Goal: Task Accomplishment & Management: Use online tool/utility

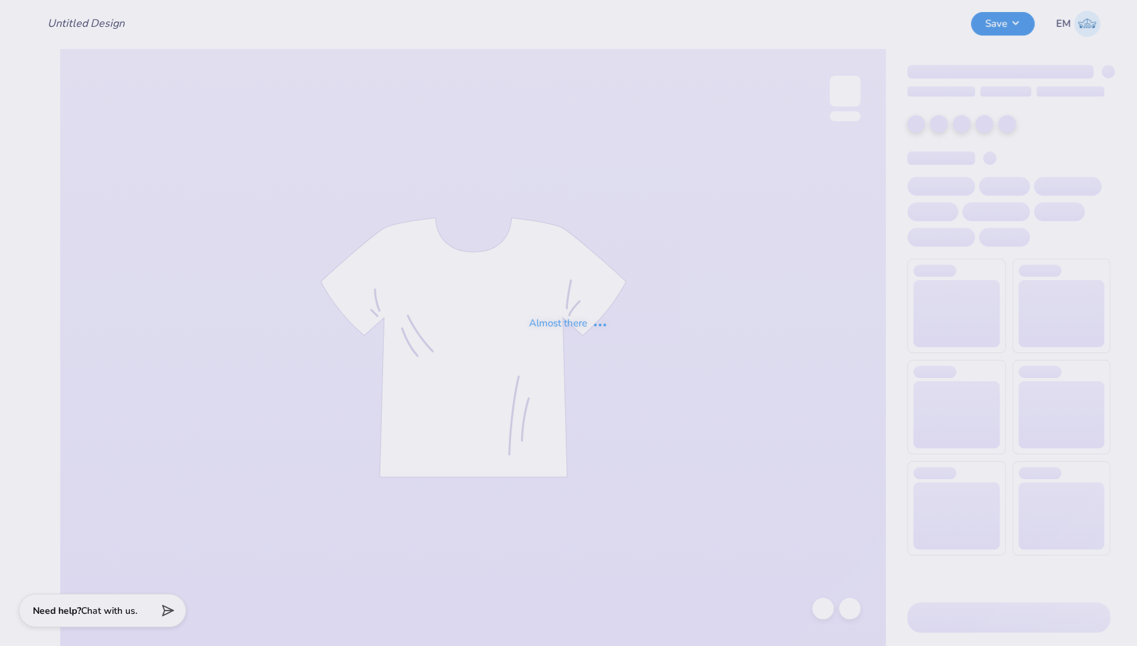
type input "KBC Hats"
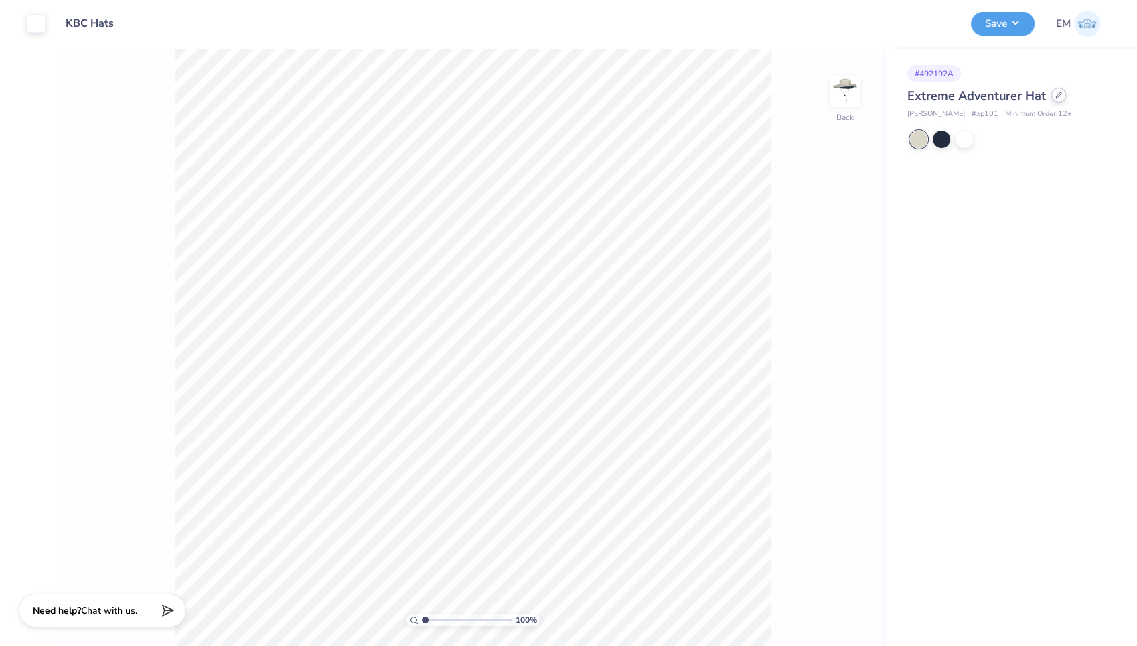
click at [1059, 95] on icon at bounding box center [1058, 95] width 7 height 7
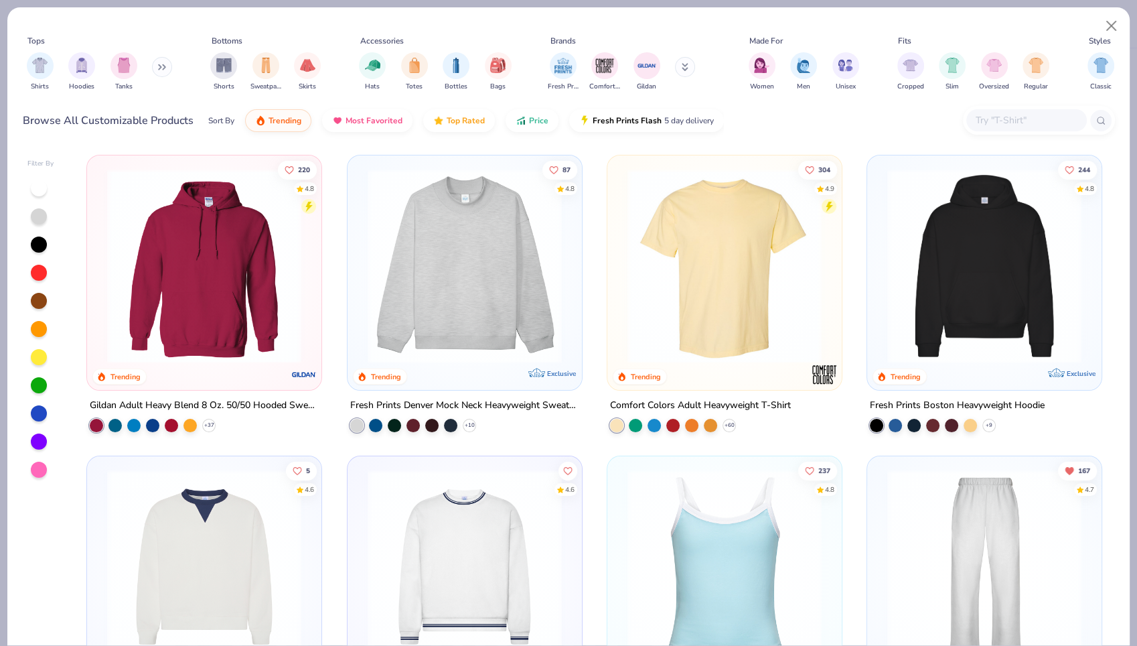
click at [683, 74] on button at bounding box center [685, 67] width 20 height 20
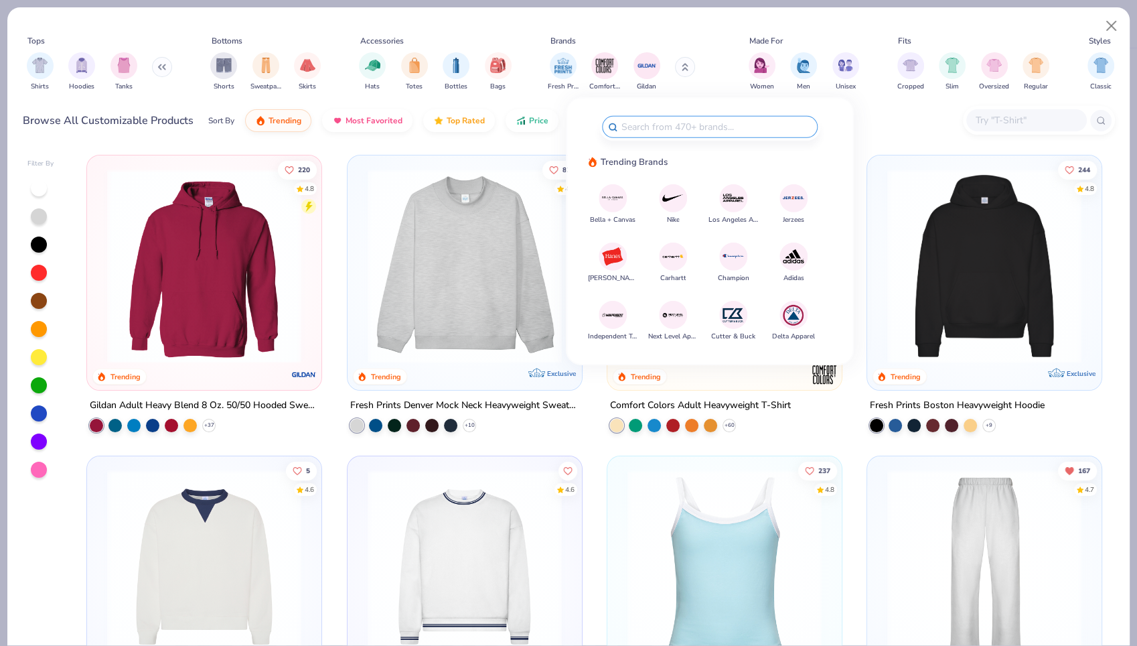
click at [675, 206] on img at bounding box center [672, 197] width 23 height 23
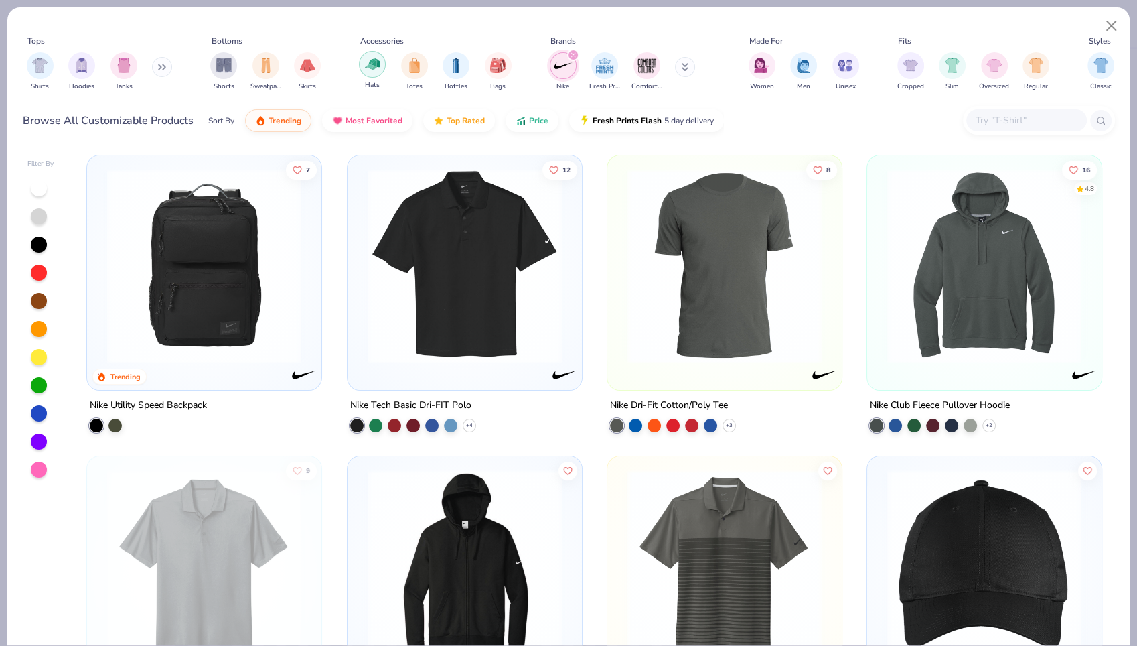
click at [373, 65] on img "filter for Hats" at bounding box center [372, 63] width 15 height 15
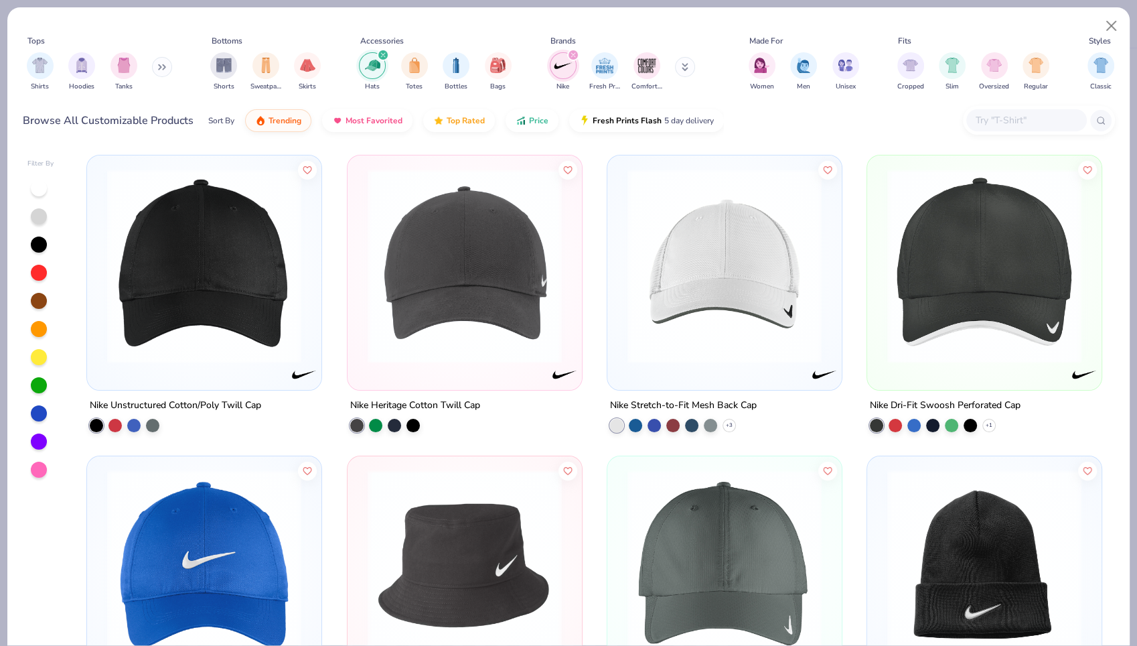
click at [179, 289] on img at bounding box center [204, 266] width 208 height 194
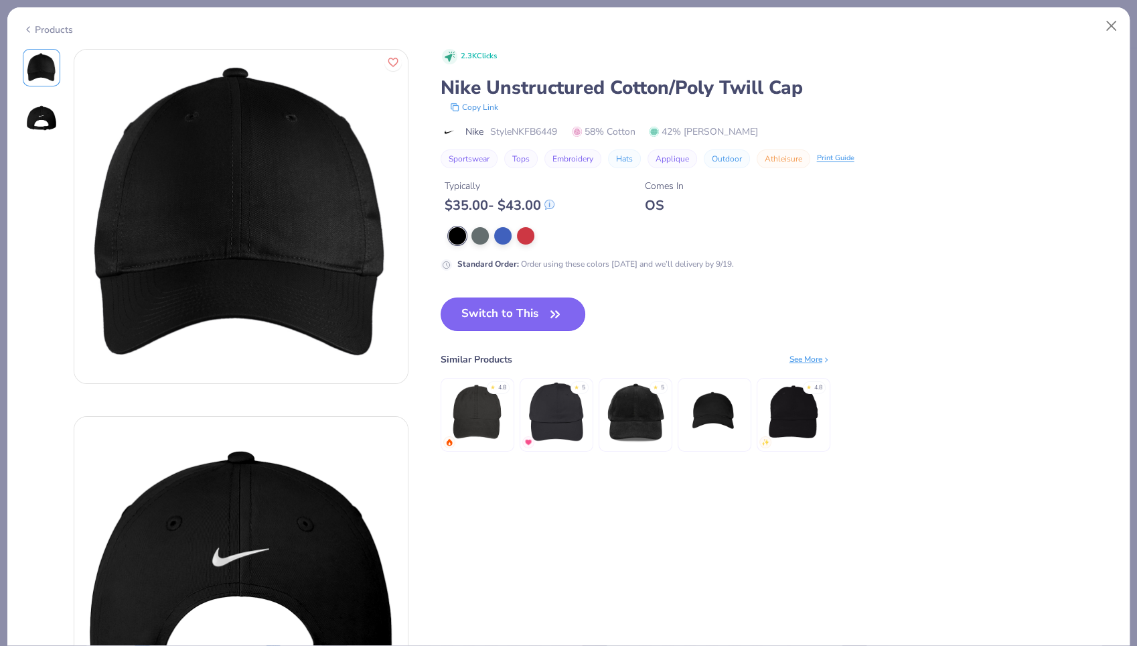
click at [528, 315] on button "Switch to This" at bounding box center [513, 313] width 145 height 33
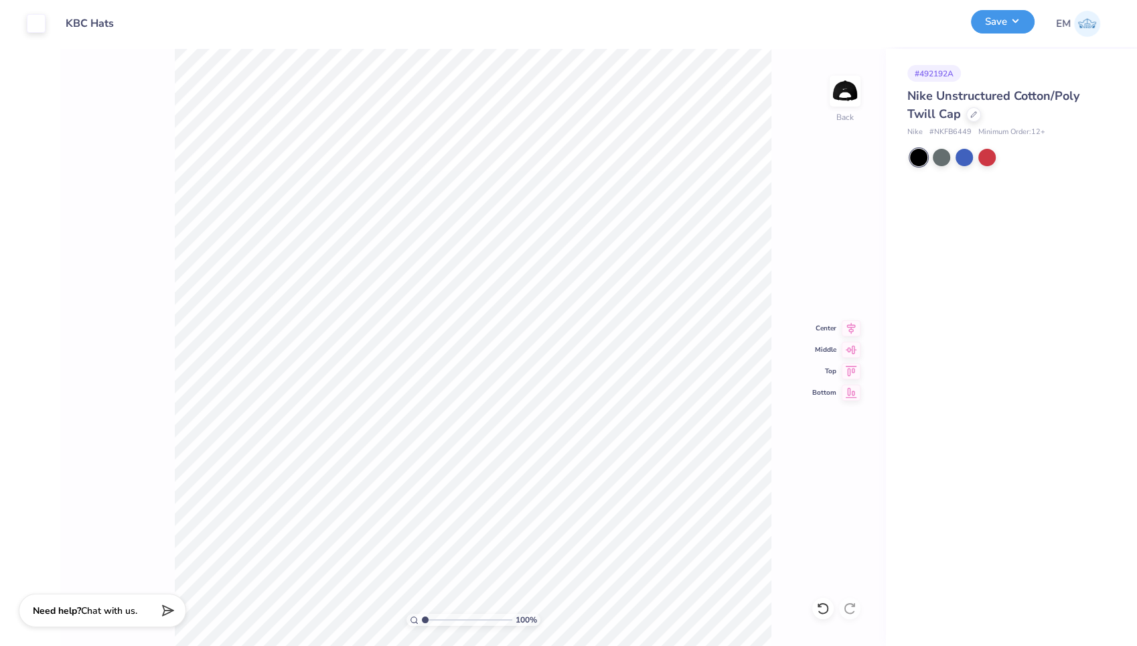
click at [986, 32] on button "Save" at bounding box center [1003, 21] width 64 height 23
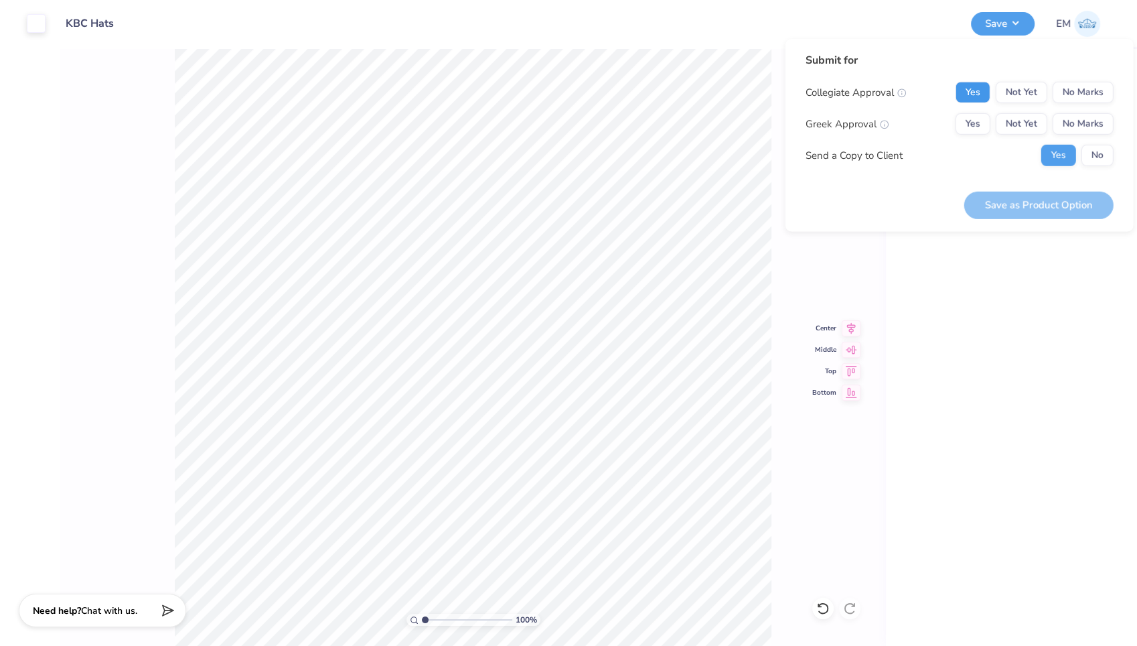
click at [978, 84] on button "Yes" at bounding box center [973, 92] width 35 height 21
click at [1081, 97] on button "No Marks" at bounding box center [1083, 92] width 61 height 21
click at [1083, 117] on button "No Marks" at bounding box center [1083, 123] width 61 height 21
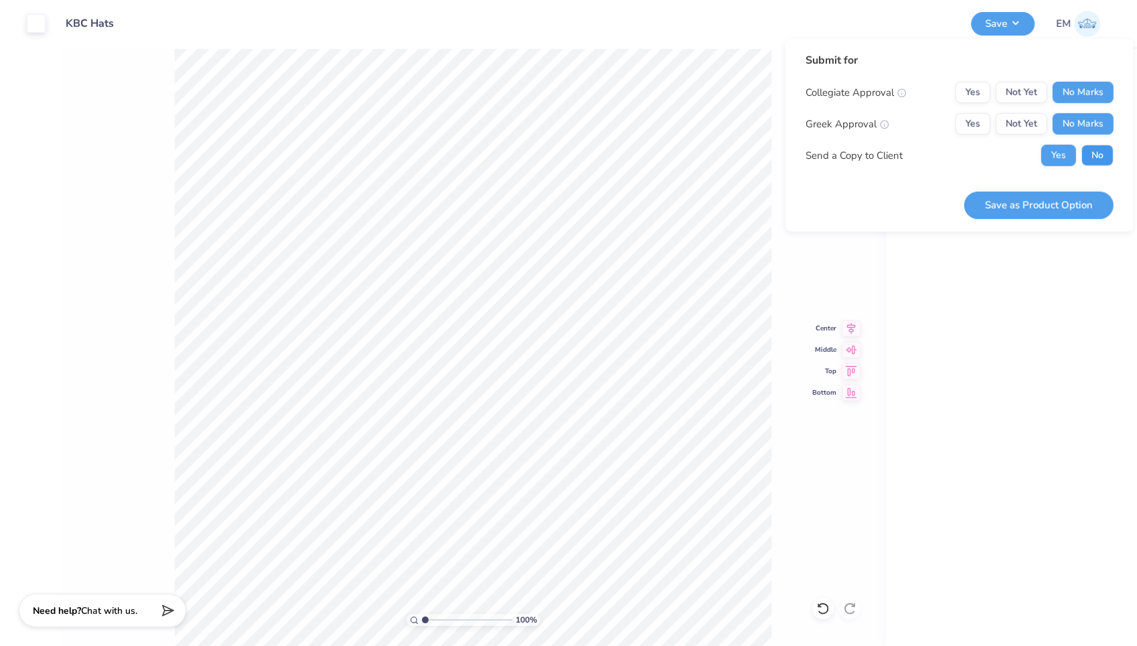
click at [1096, 152] on button "No" at bounding box center [1097, 155] width 32 height 21
click at [1059, 199] on button "Save as Product Option" at bounding box center [1038, 204] width 149 height 27
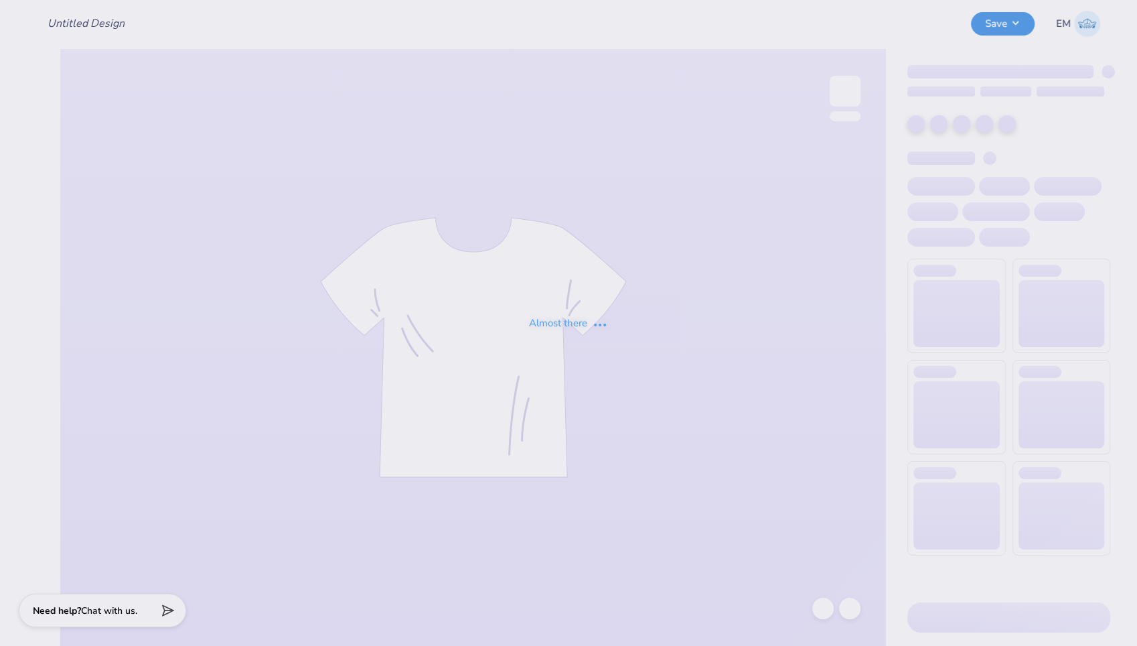
type input "KBC Hats"
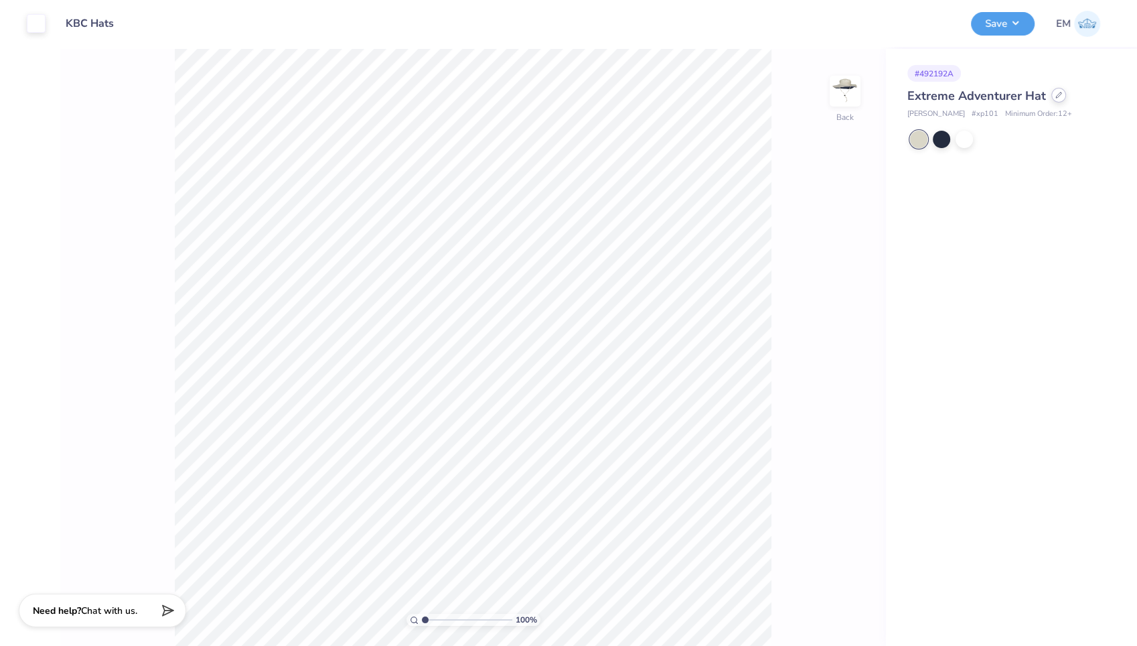
click at [1051, 97] on div at bounding box center [1058, 95] width 15 height 15
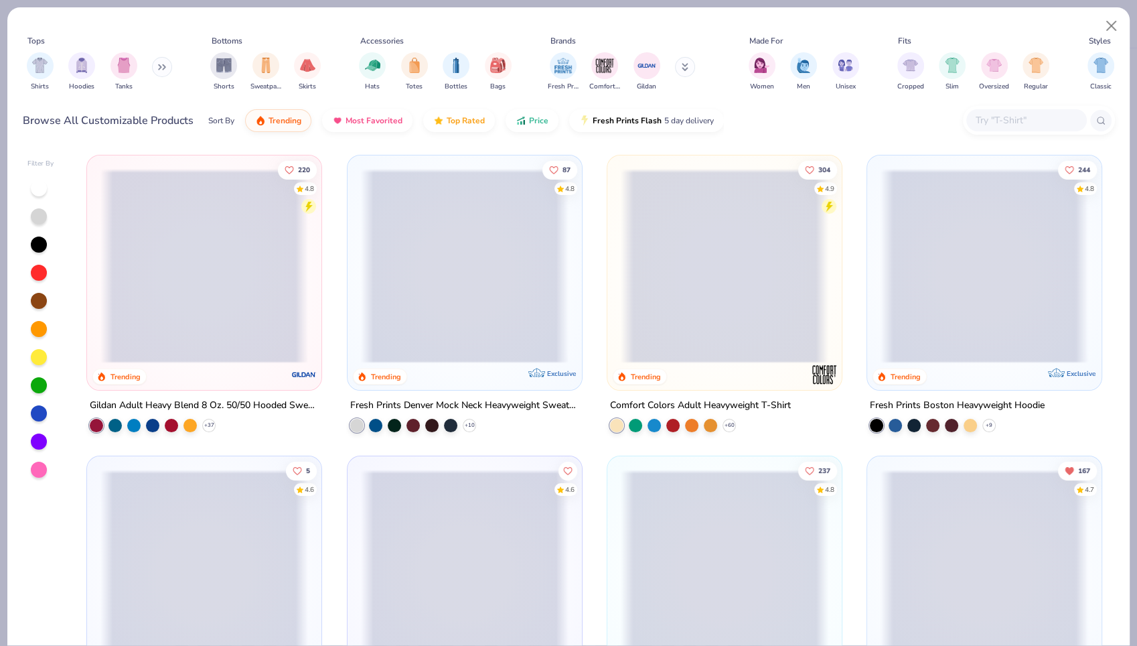
click at [680, 63] on button at bounding box center [685, 67] width 20 height 20
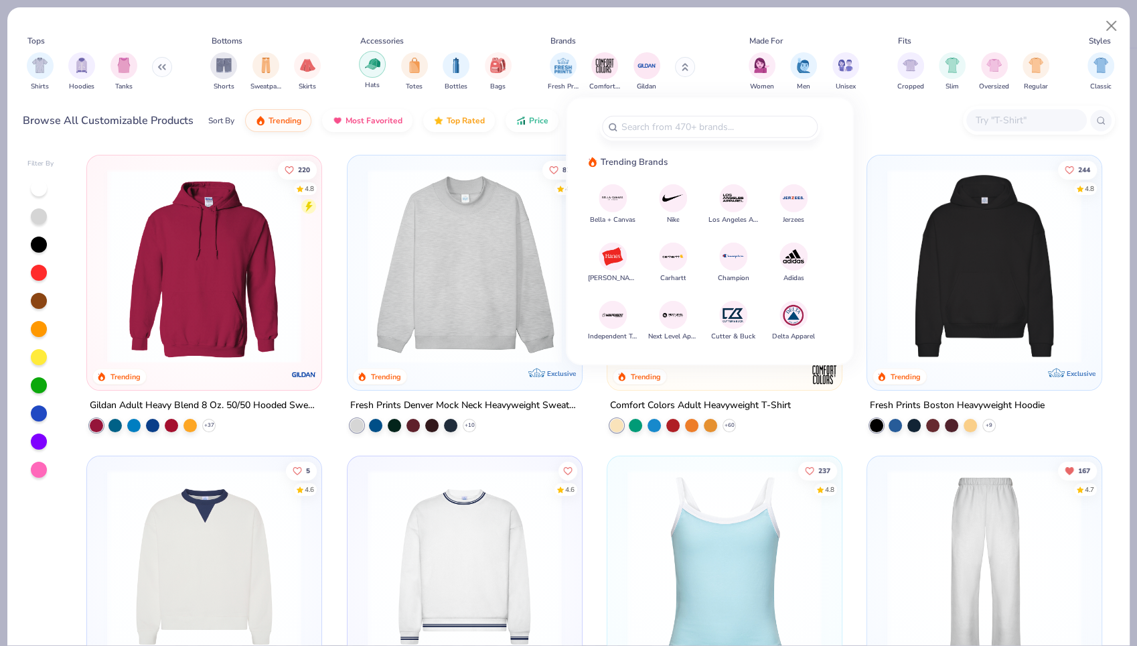
click at [379, 68] on img "filter for Hats" at bounding box center [372, 63] width 15 height 15
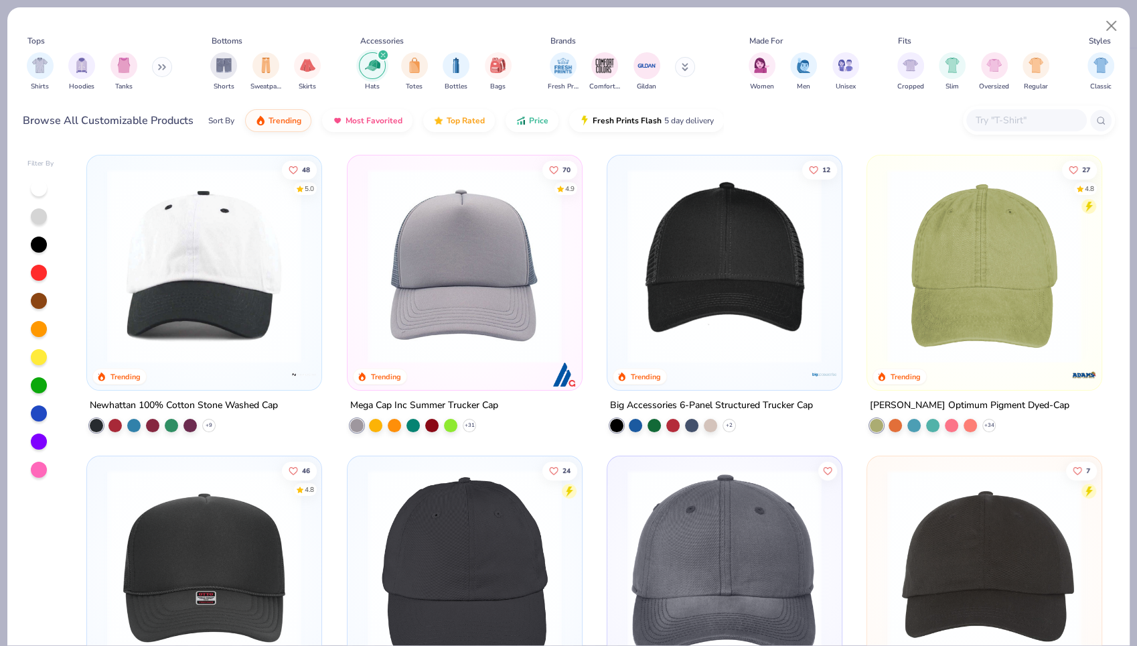
click at [689, 68] on button at bounding box center [685, 67] width 20 height 20
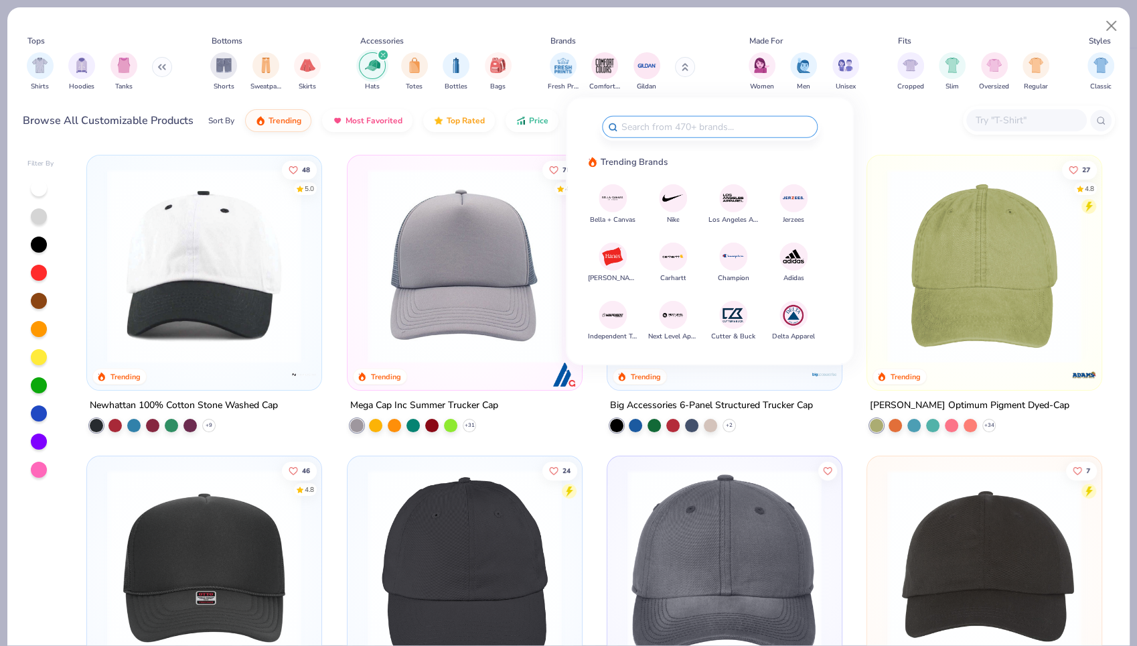
click at [675, 198] on img at bounding box center [672, 197] width 23 height 23
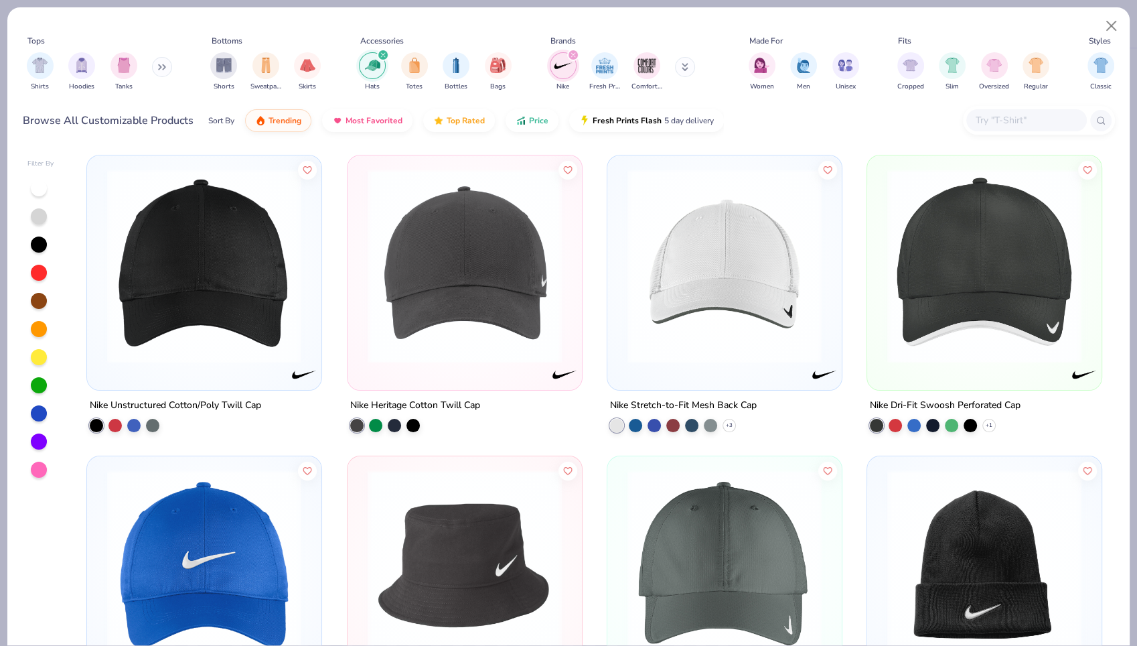
click at [224, 293] on img at bounding box center [204, 266] width 208 height 194
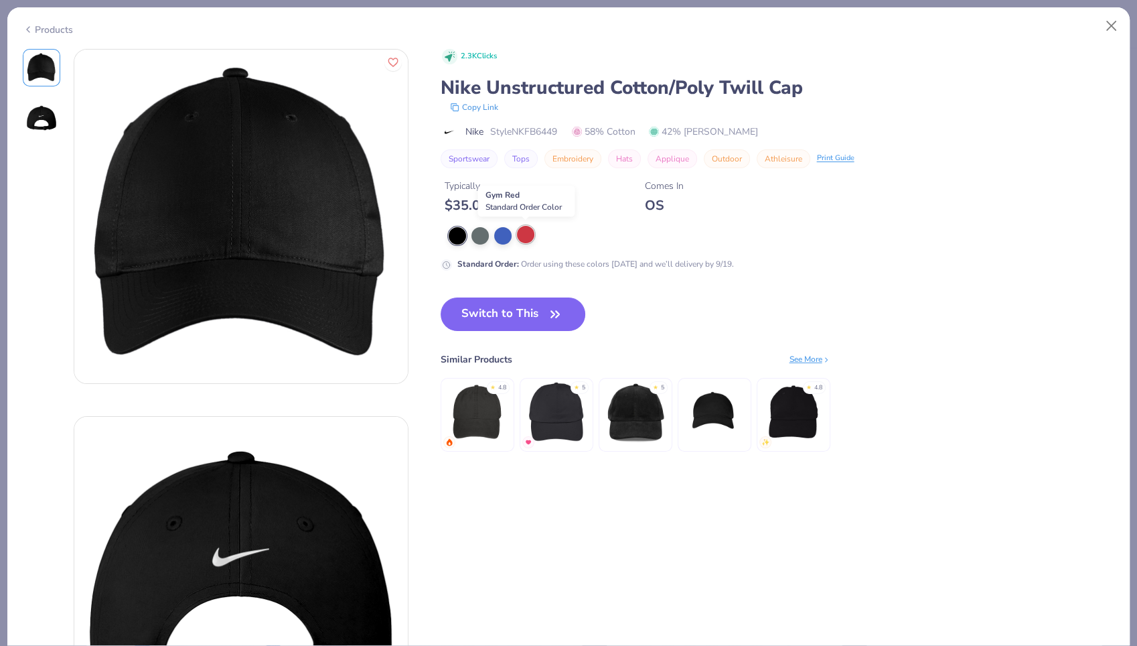
click at [528, 236] on div at bounding box center [525, 234] width 17 height 17
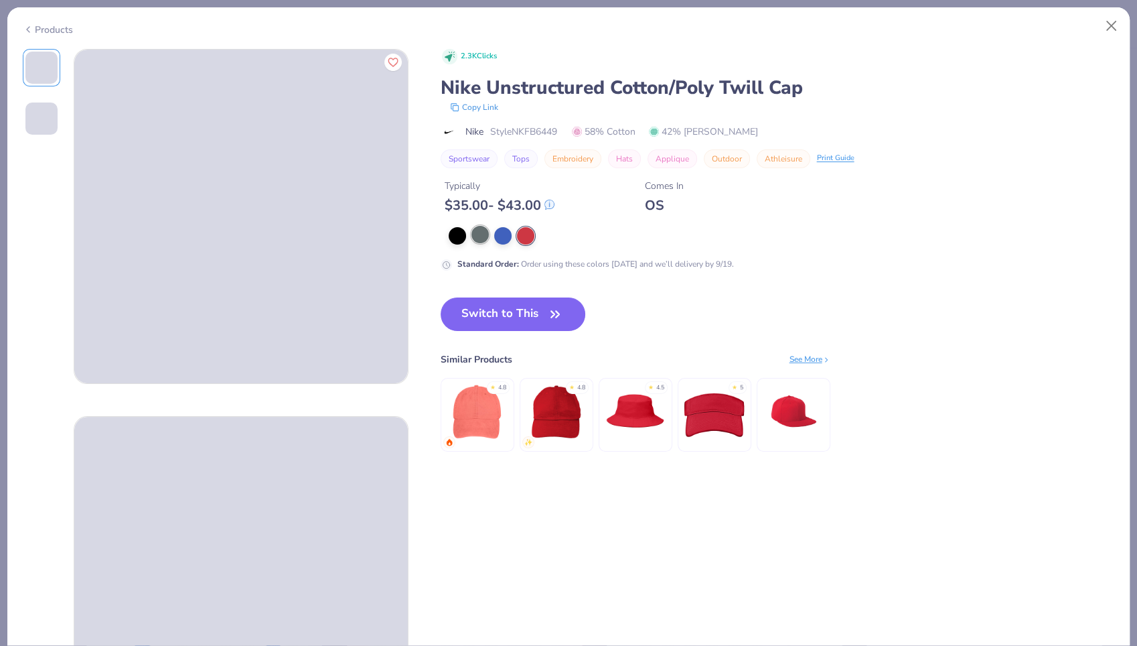
click at [483, 234] on div at bounding box center [479, 234] width 17 height 17
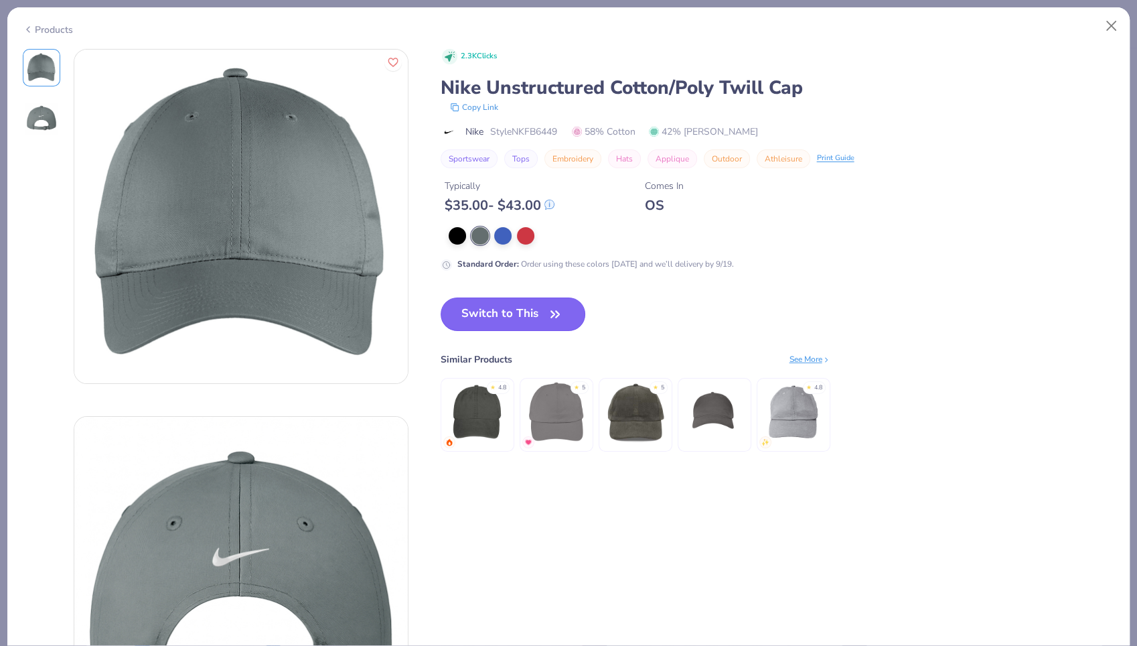
click at [505, 311] on button "Switch to This" at bounding box center [513, 313] width 145 height 33
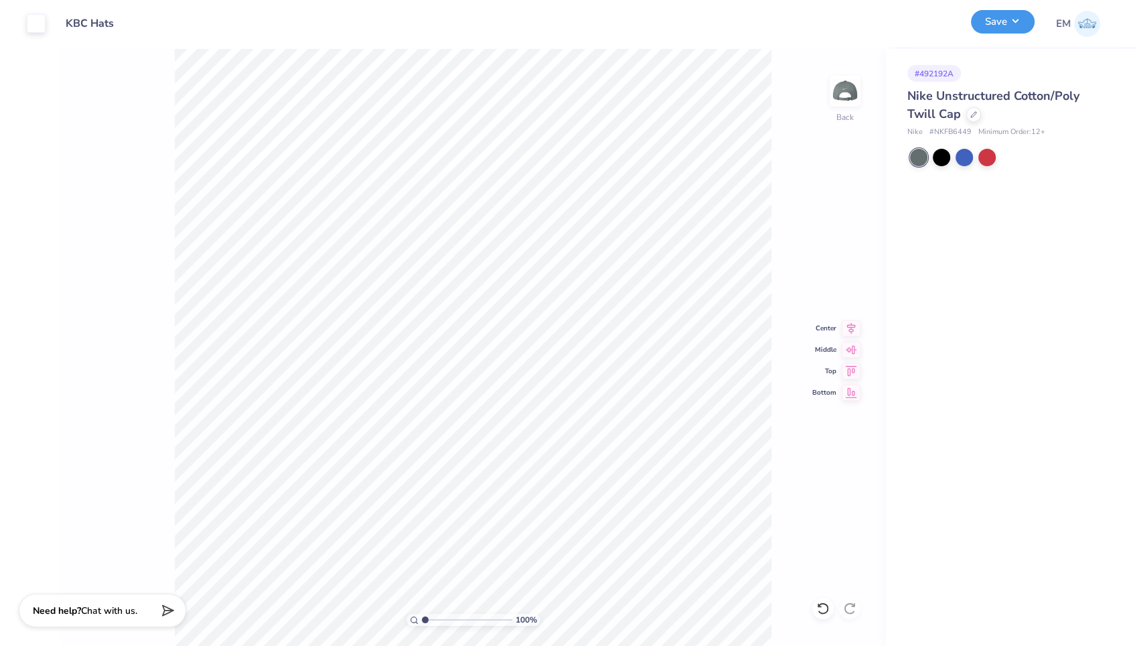
click at [998, 25] on button "Save" at bounding box center [1003, 21] width 64 height 23
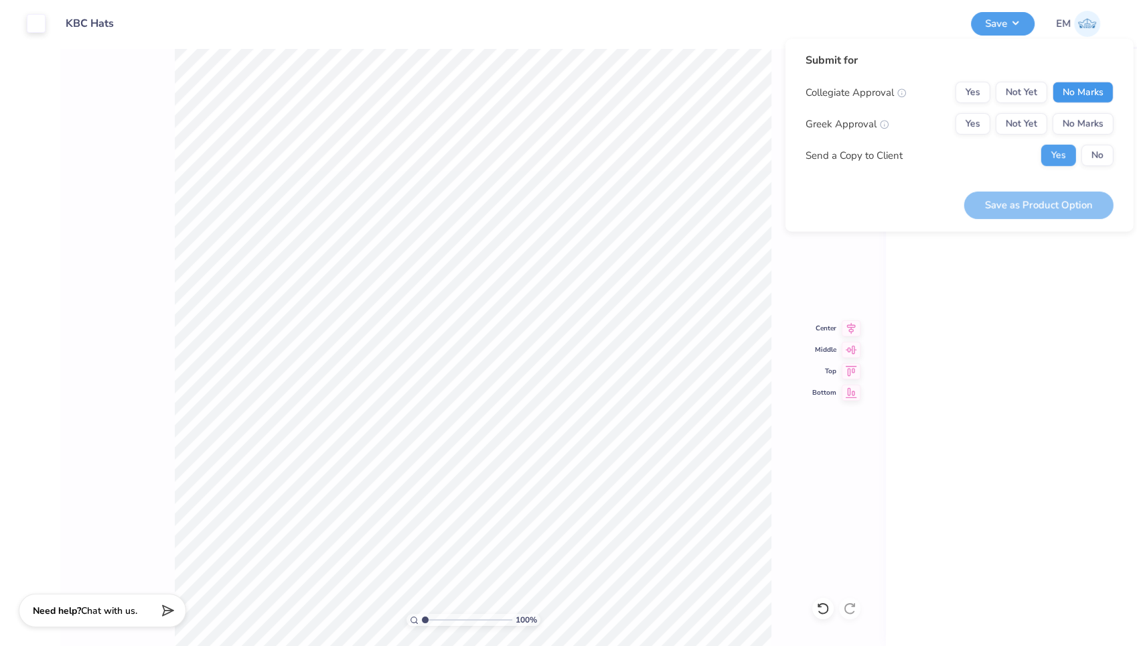
click at [1085, 100] on button "No Marks" at bounding box center [1083, 92] width 61 height 21
click at [1085, 110] on div "Collegiate Approval Yes Not Yet No Marks Greek Approval Yes Not Yet No Marks Se…" at bounding box center [960, 124] width 308 height 84
click at [1085, 124] on button "No Marks" at bounding box center [1083, 123] width 61 height 21
click at [1095, 149] on button "No" at bounding box center [1097, 155] width 32 height 21
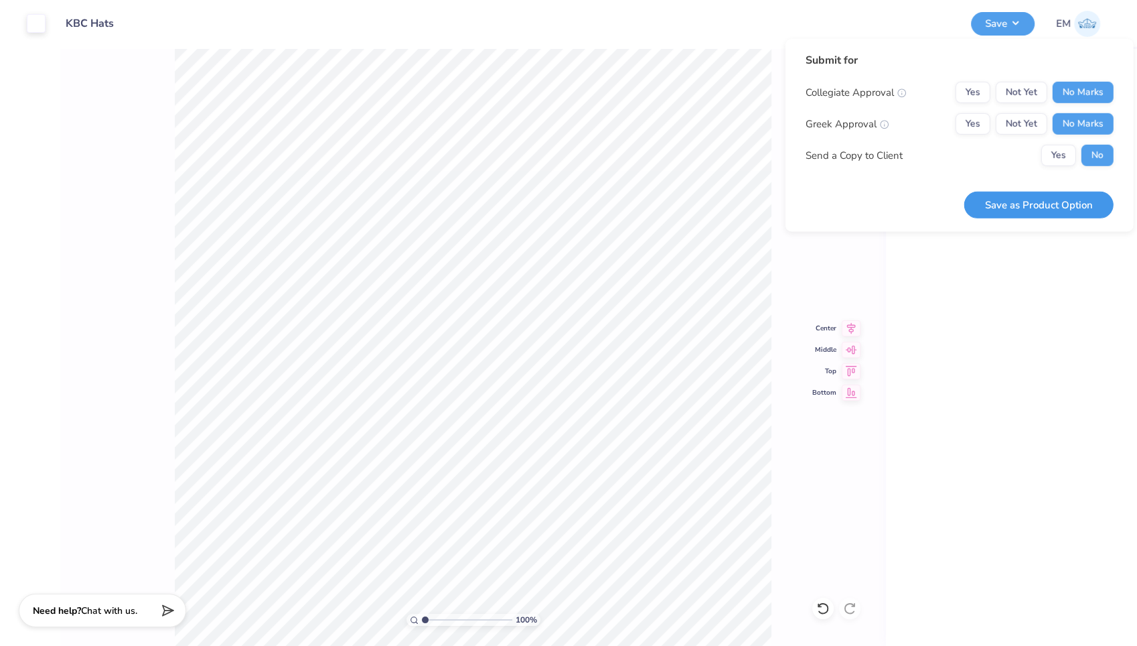
click at [1053, 195] on button "Save as Product Option" at bounding box center [1038, 204] width 149 height 27
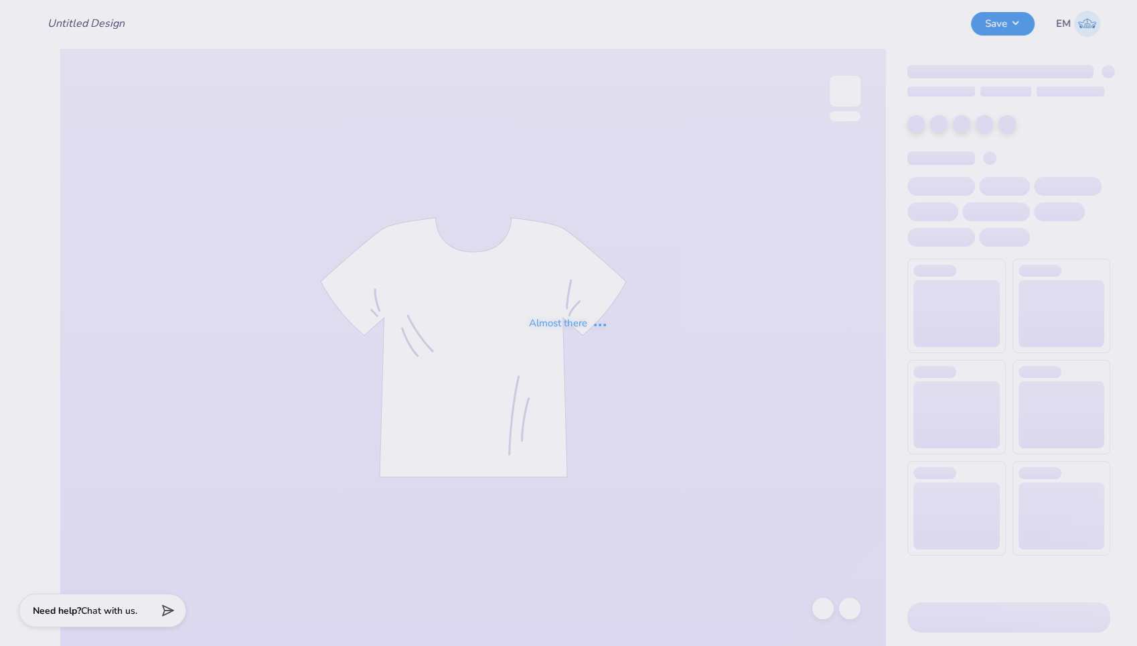
type input "KBC Hats"
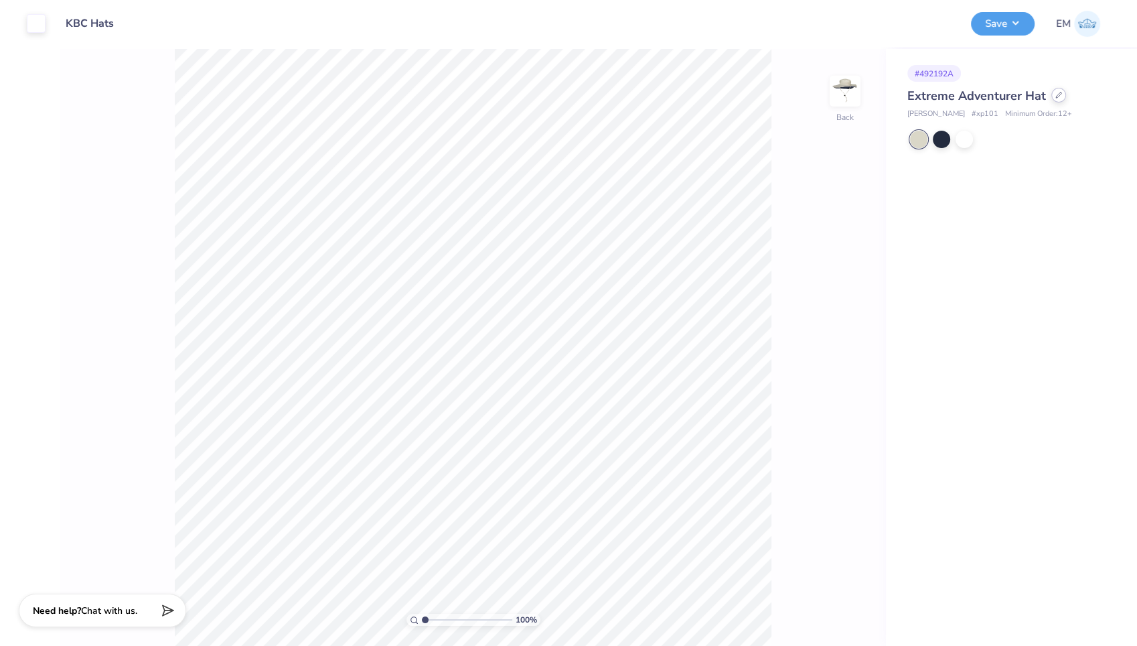
click at [1053, 103] on div "Extreme Adventurer Hat" at bounding box center [1008, 96] width 203 height 18
click at [1055, 97] on icon at bounding box center [1058, 95] width 7 height 7
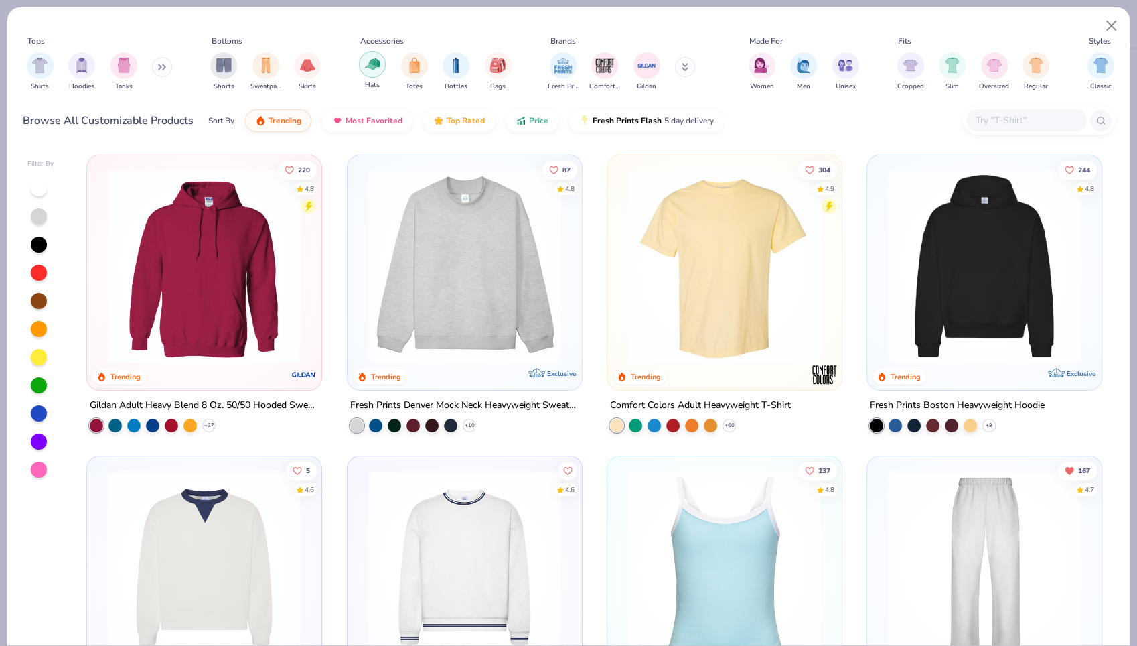
click at [378, 69] on img "filter for Hats" at bounding box center [372, 63] width 15 height 15
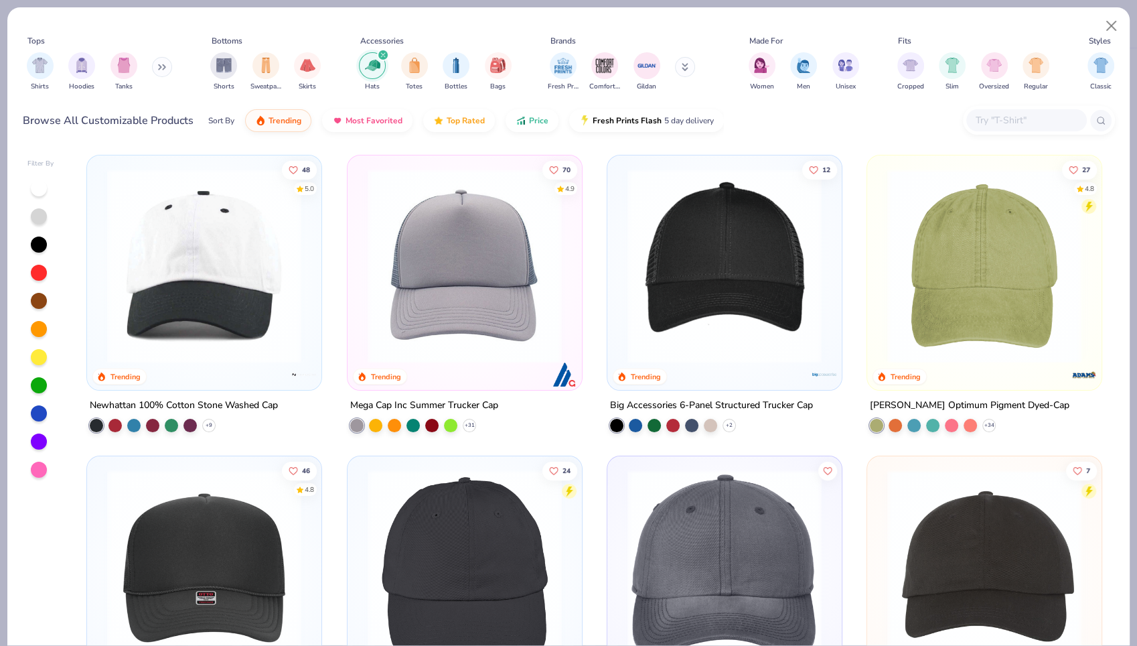
click at [676, 64] on button at bounding box center [685, 67] width 20 height 20
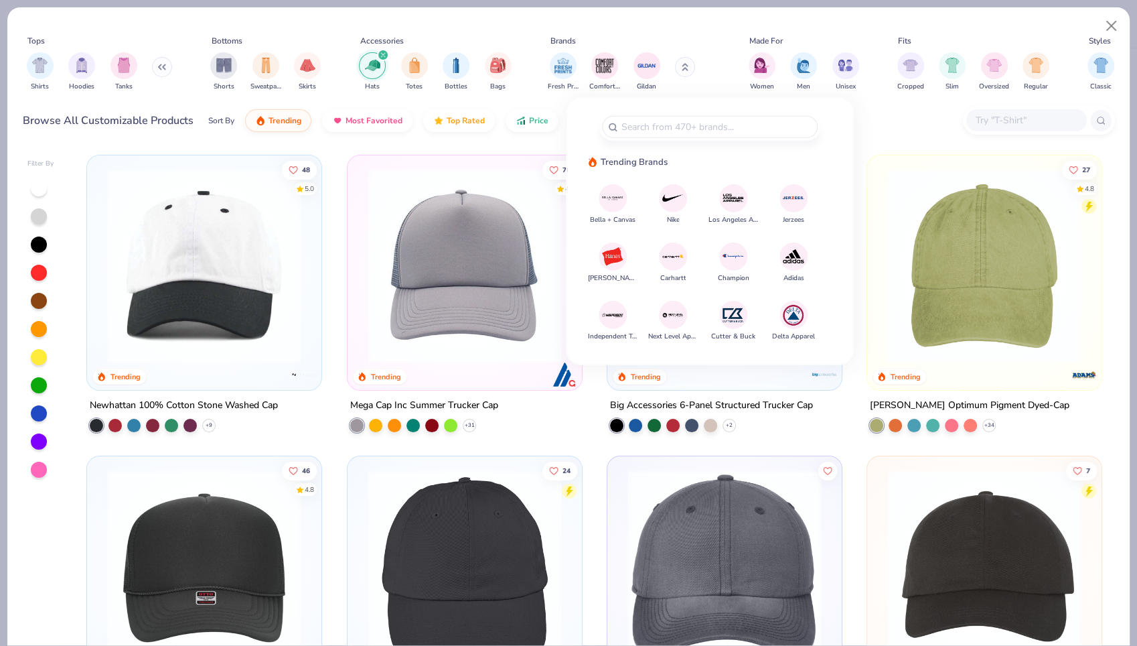
click at [677, 198] on img at bounding box center [672, 197] width 23 height 23
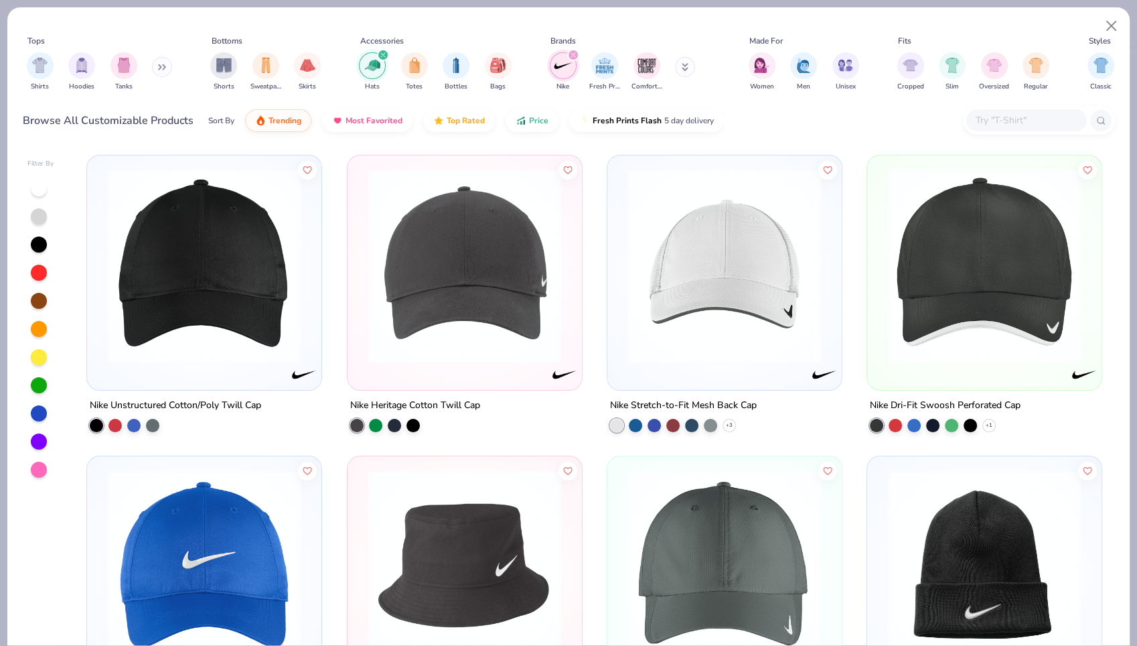
click at [224, 283] on img at bounding box center [204, 266] width 208 height 194
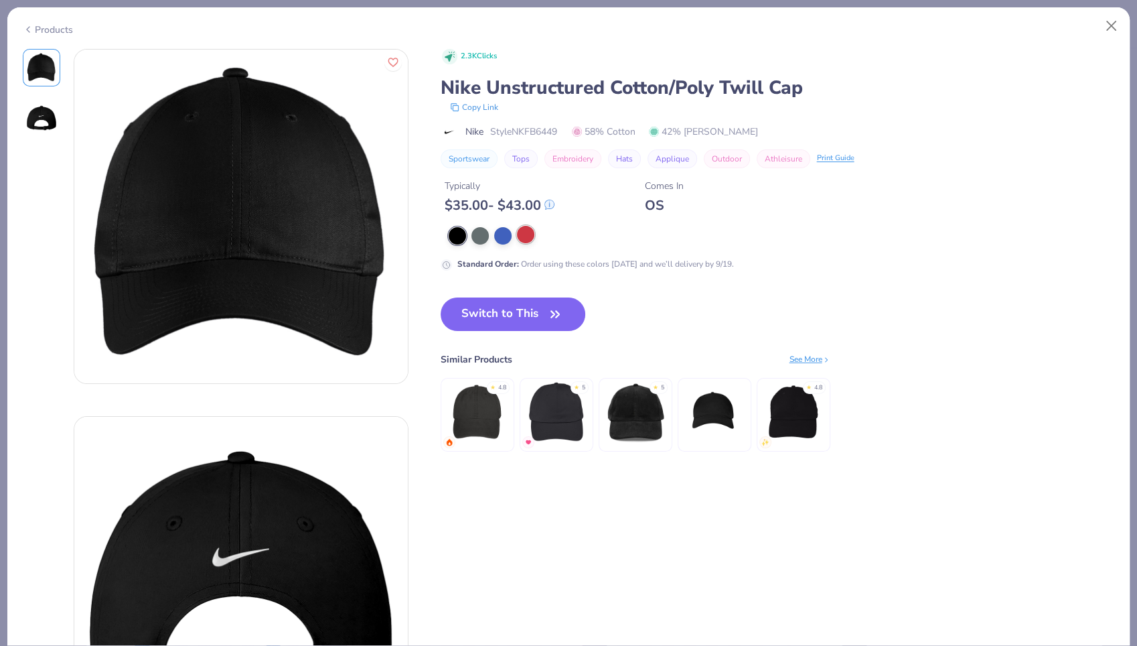
click at [530, 232] on div at bounding box center [525, 234] width 17 height 17
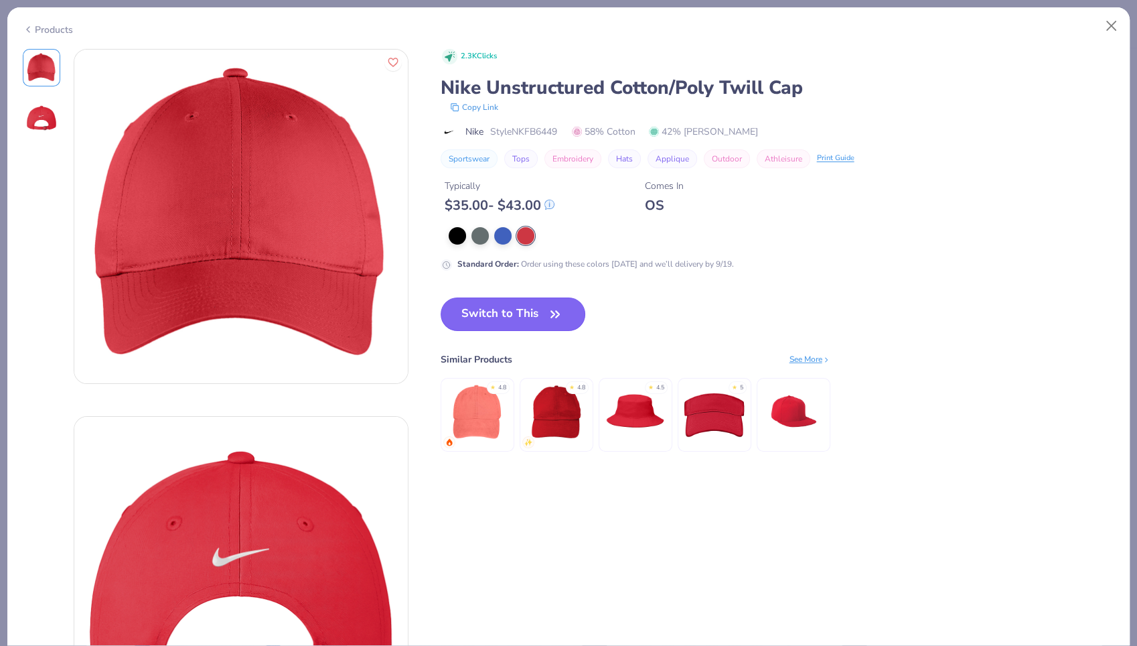
click at [497, 310] on button "Switch to This" at bounding box center [513, 313] width 145 height 33
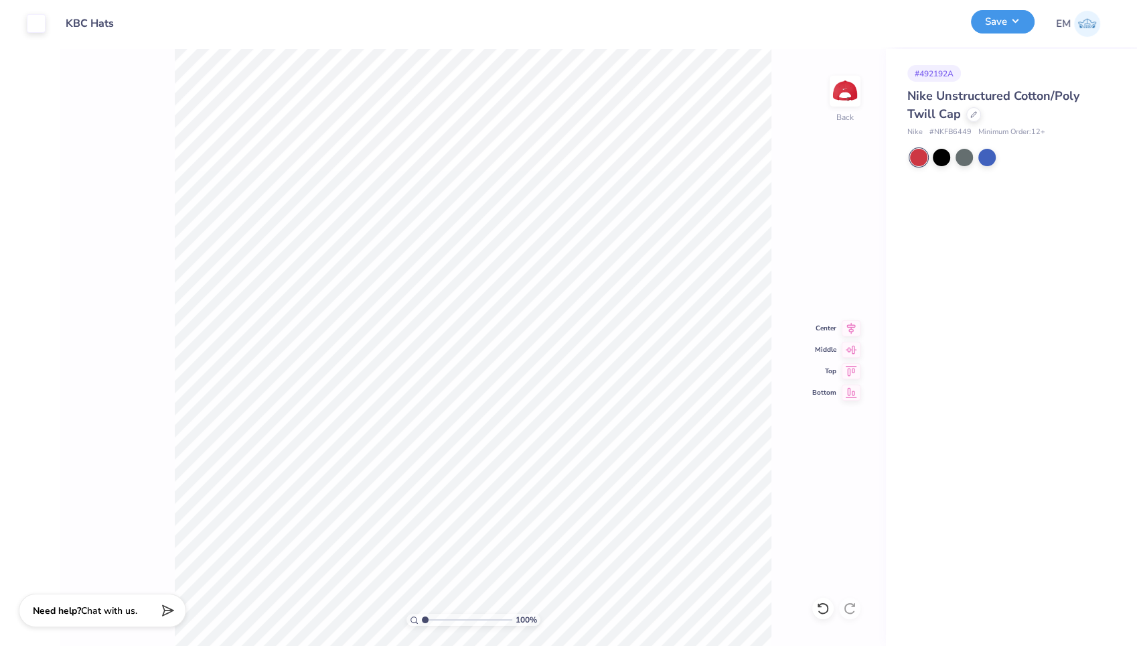
click at [983, 30] on button "Save" at bounding box center [1003, 21] width 64 height 23
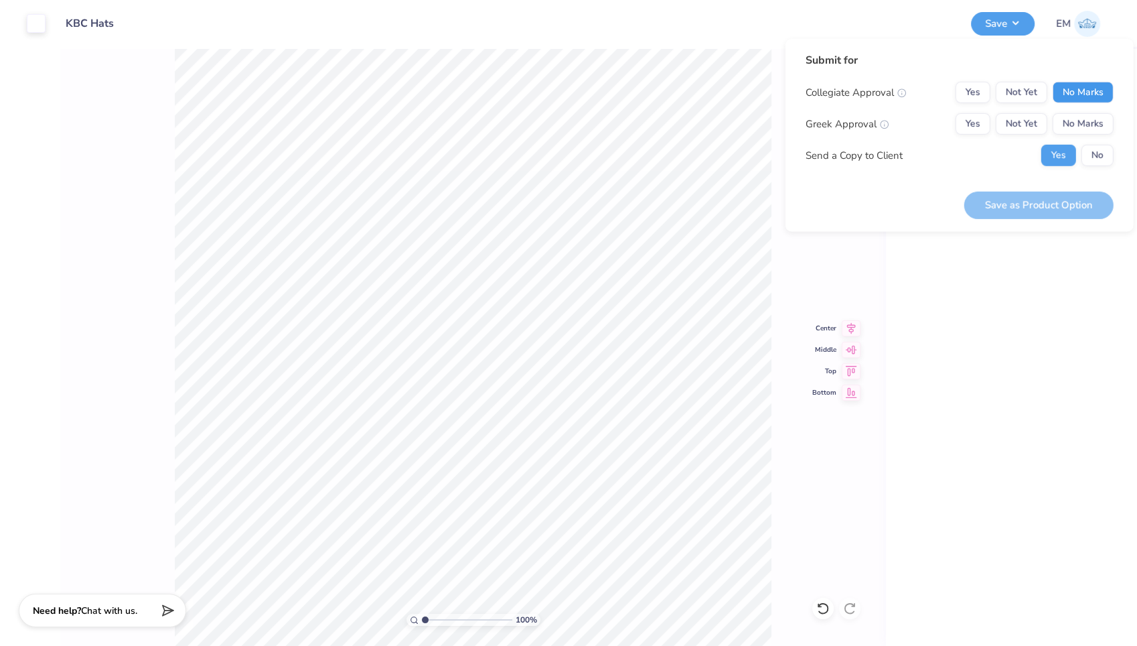
click at [1088, 101] on button "No Marks" at bounding box center [1083, 92] width 61 height 21
click at [1088, 119] on button "No Marks" at bounding box center [1083, 123] width 61 height 21
click at [1093, 145] on button "No" at bounding box center [1097, 155] width 32 height 21
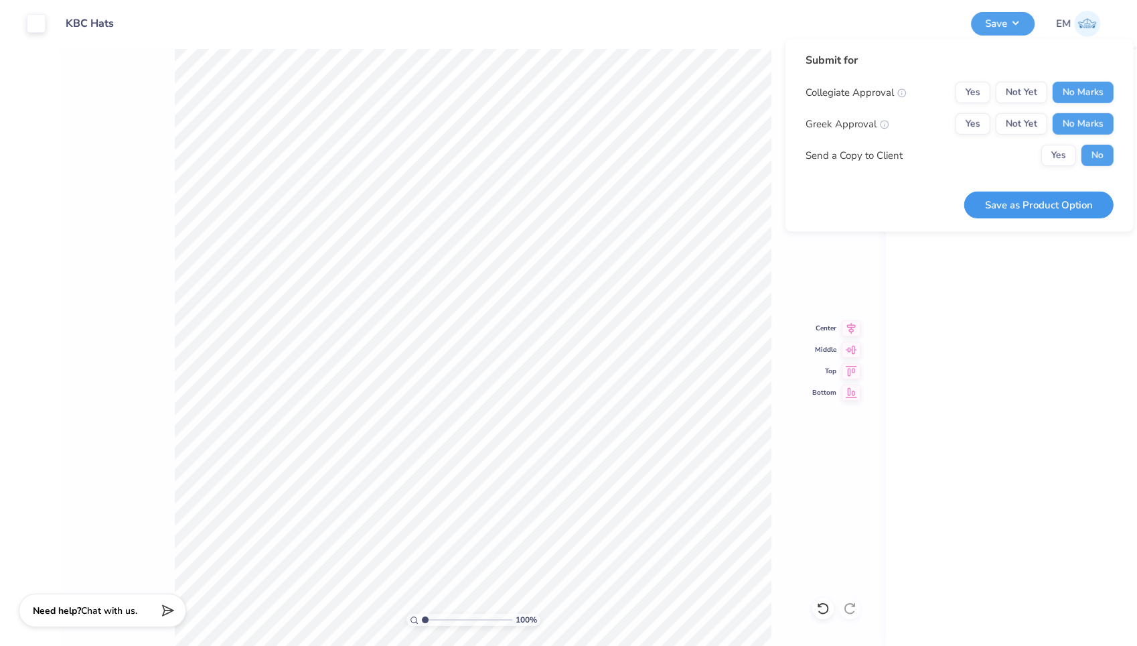
click at [1061, 204] on button "Save as Product Option" at bounding box center [1038, 204] width 149 height 27
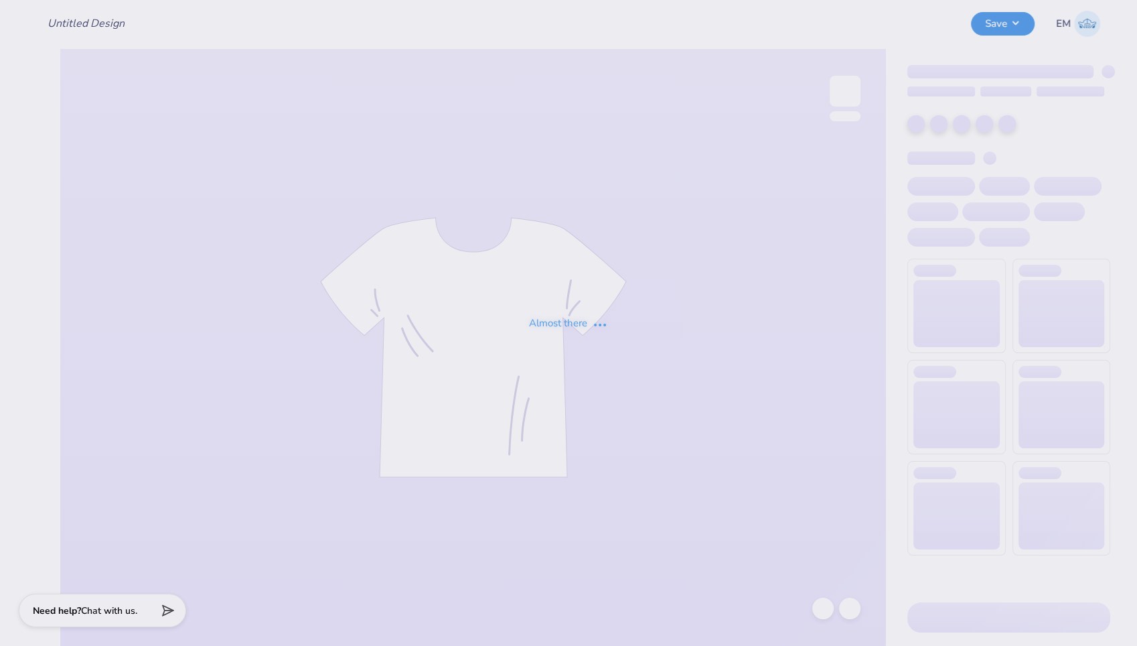
type input "KBC Shirt"
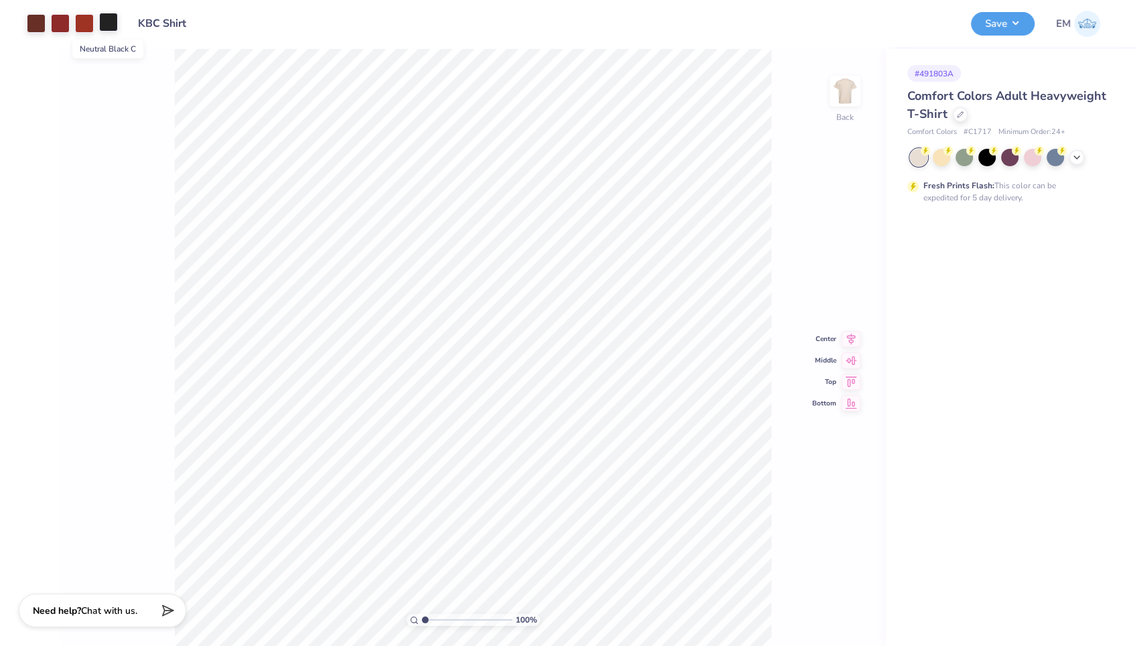
click at [110, 23] on div at bounding box center [108, 22] width 19 height 19
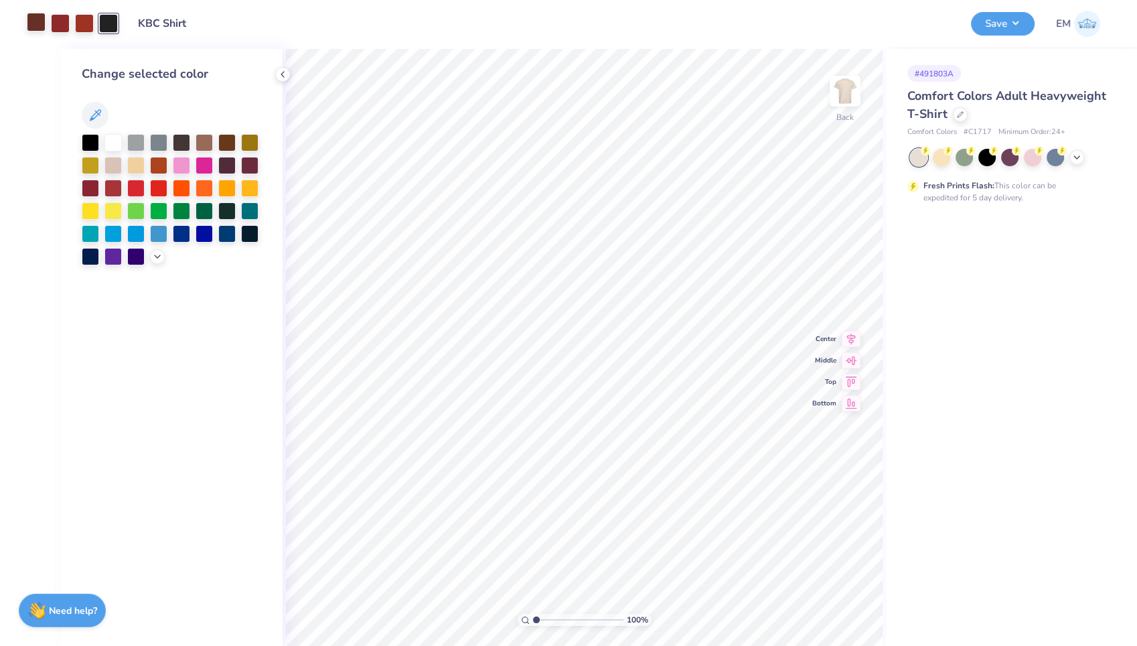
click at [31, 23] on div at bounding box center [36, 22] width 19 height 19
click at [115, 136] on div at bounding box center [112, 141] width 17 height 17
click at [62, 29] on div at bounding box center [60, 22] width 19 height 19
click at [79, 19] on div at bounding box center [84, 22] width 19 height 19
click at [116, 143] on div at bounding box center [112, 142] width 17 height 17
